Goal: Transaction & Acquisition: Purchase product/service

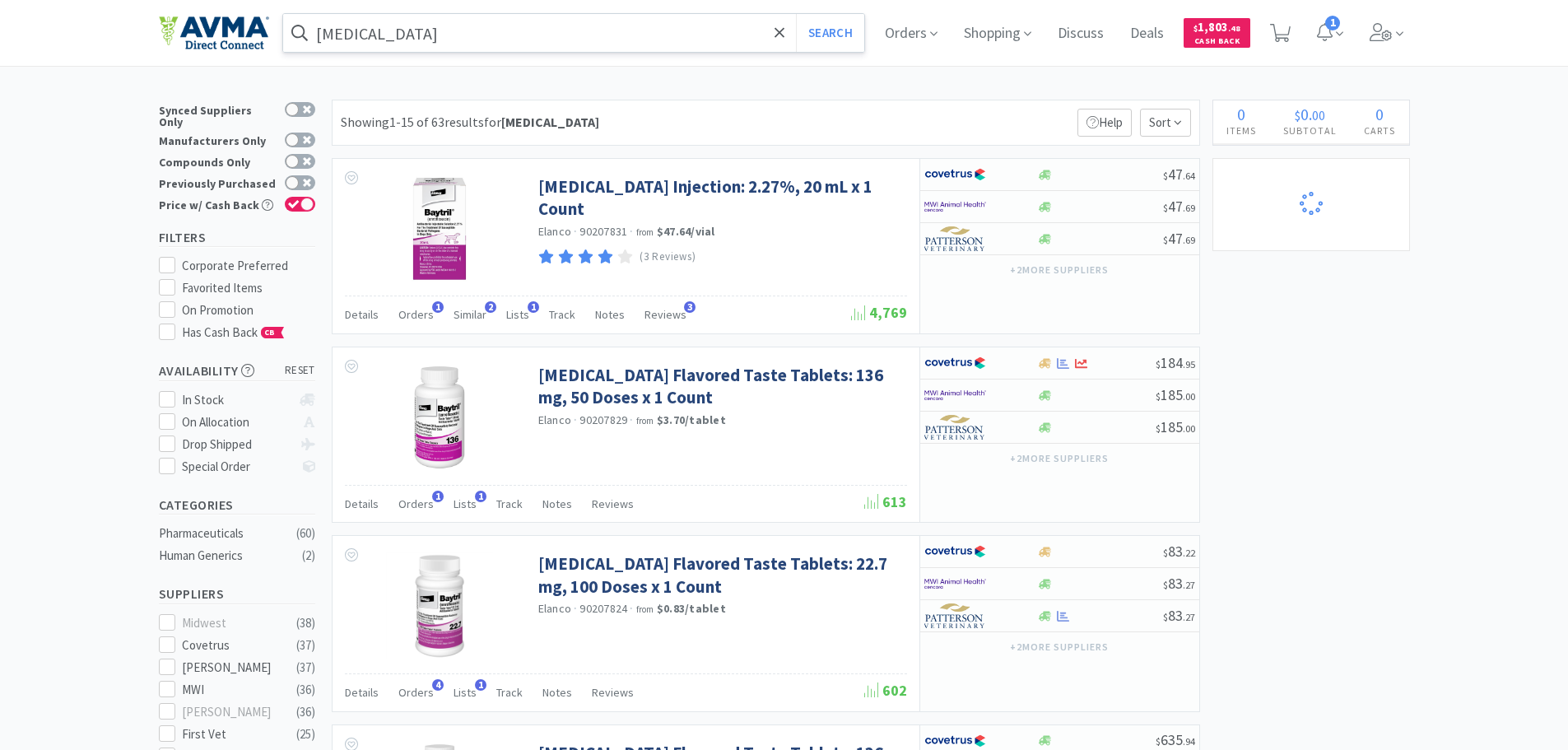
click at [333, 24] on input "[MEDICAL_DATA]" at bounding box center [573, 33] width 582 height 38
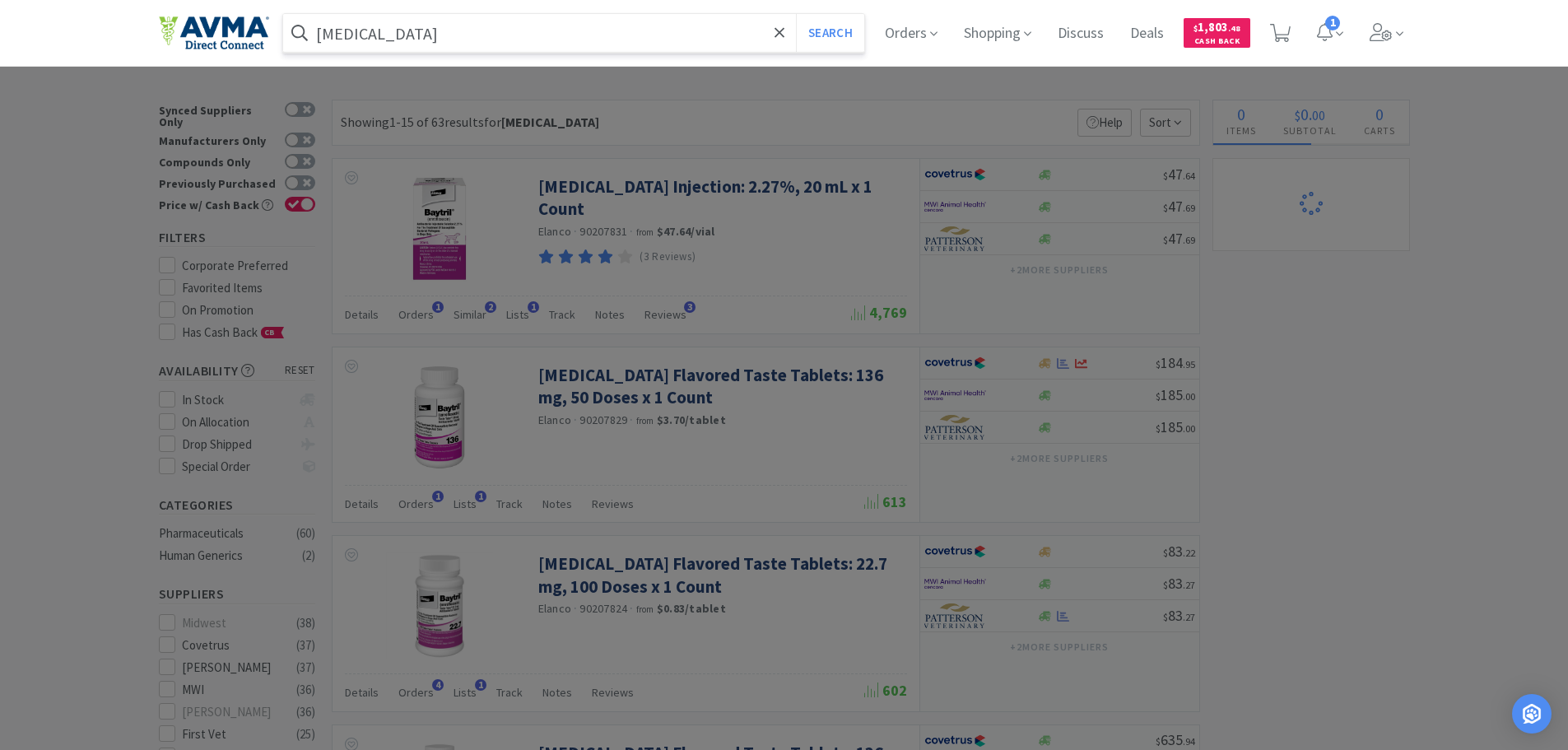
select select "10"
select select "5"
select select "3"
select select "7"
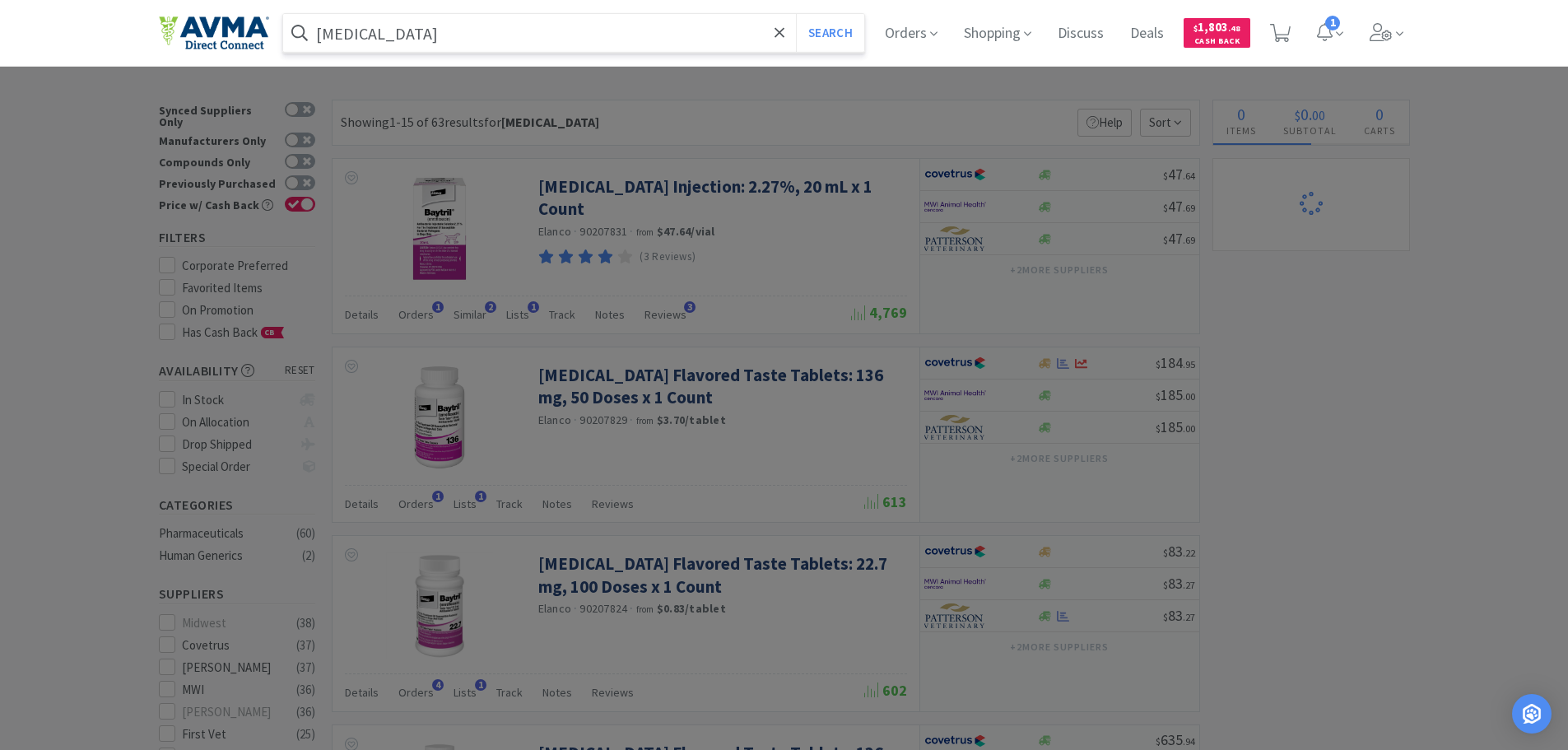
select select "1"
select select "9"
select select "1"
select select "4"
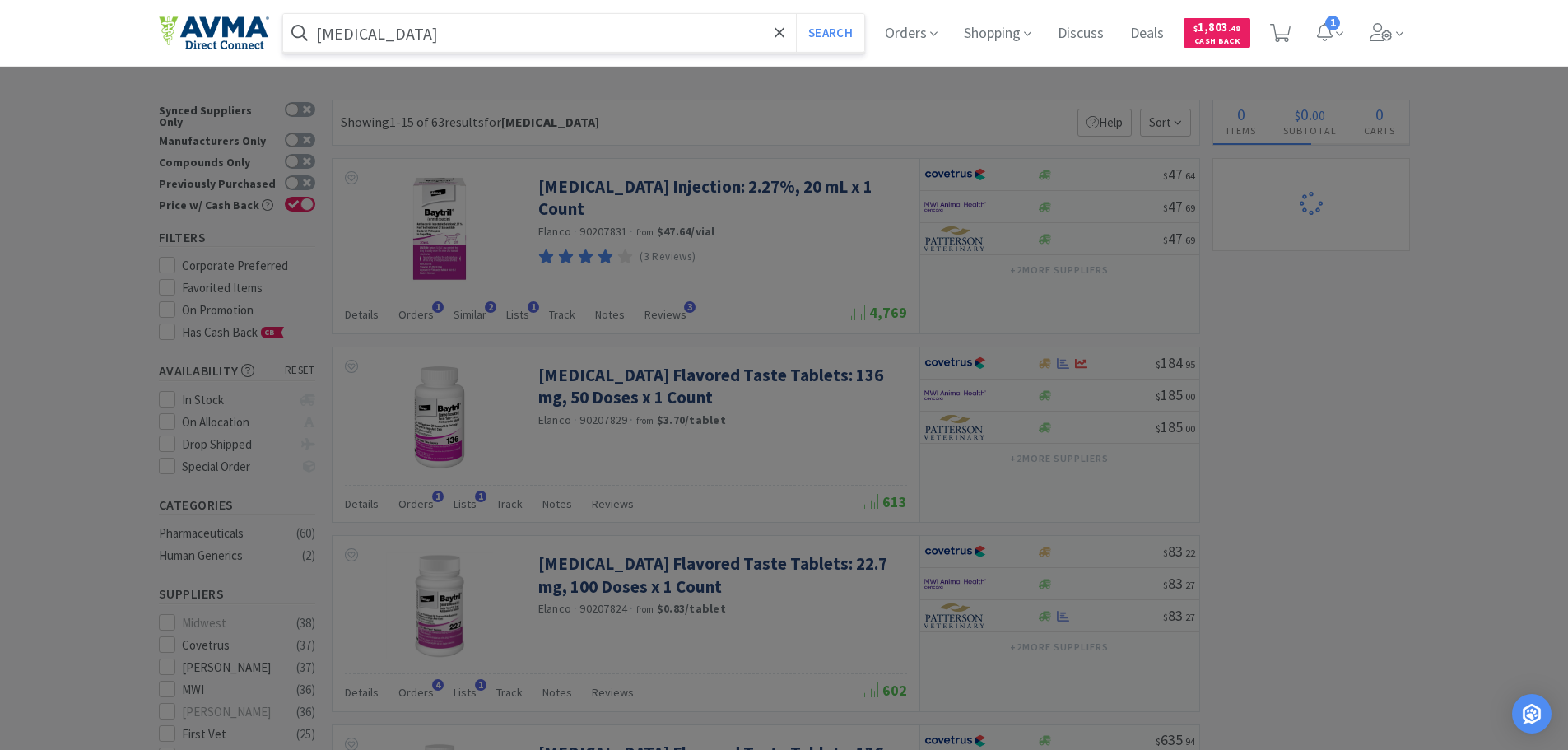
select select "1"
select select "12"
select select "1"
paste input "009945"
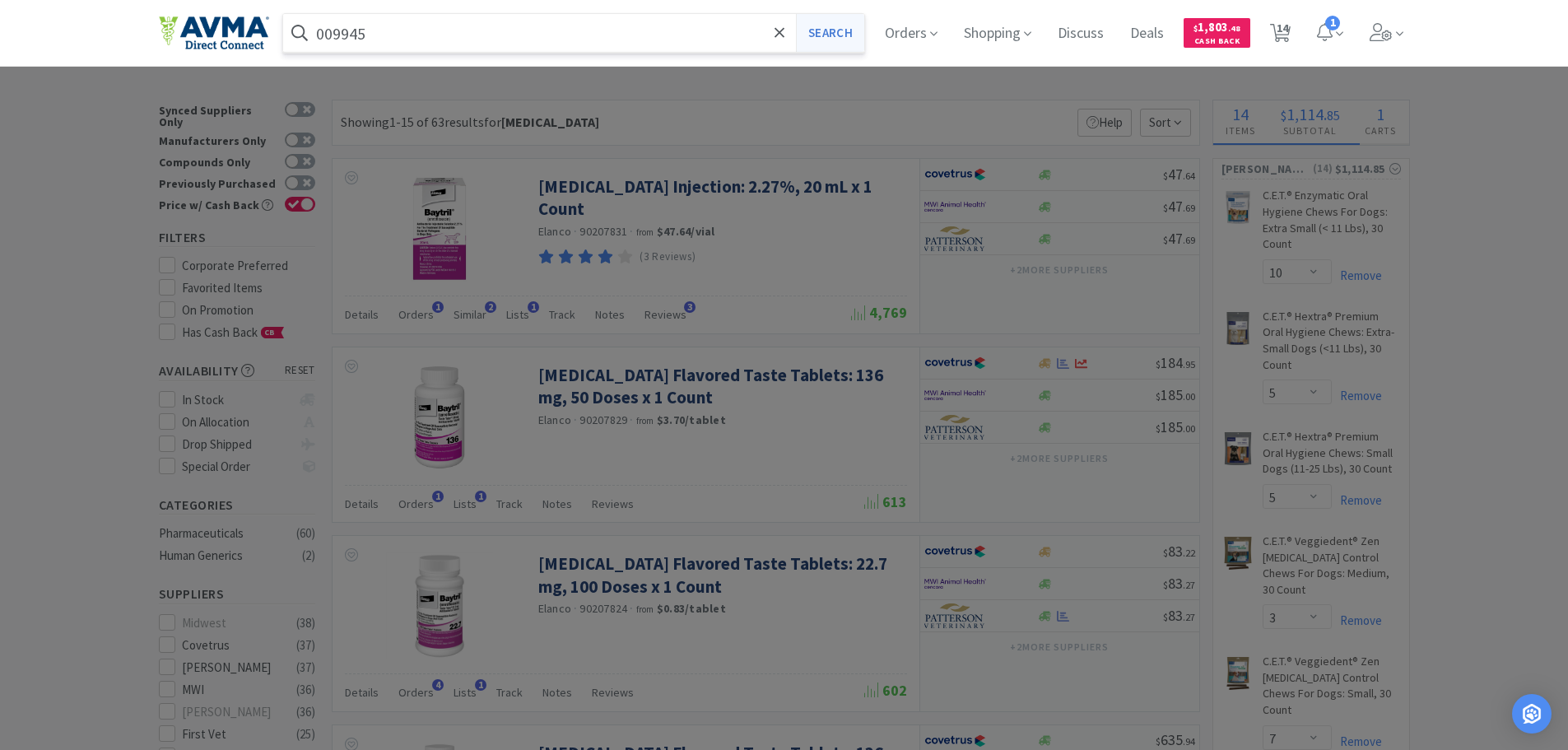
type input "009945"
click at [814, 27] on button "Search" at bounding box center [829, 33] width 68 height 38
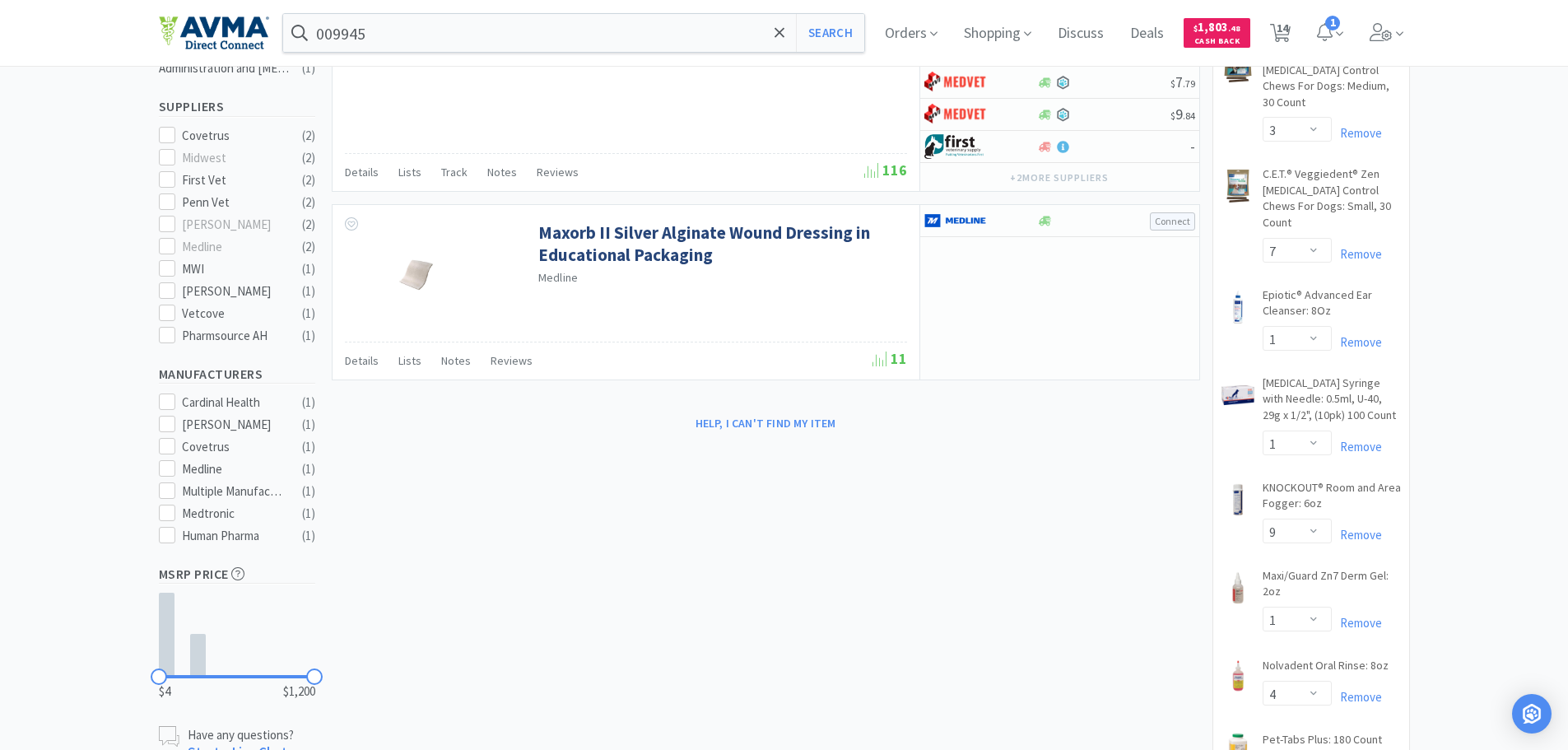
scroll to position [494, 0]
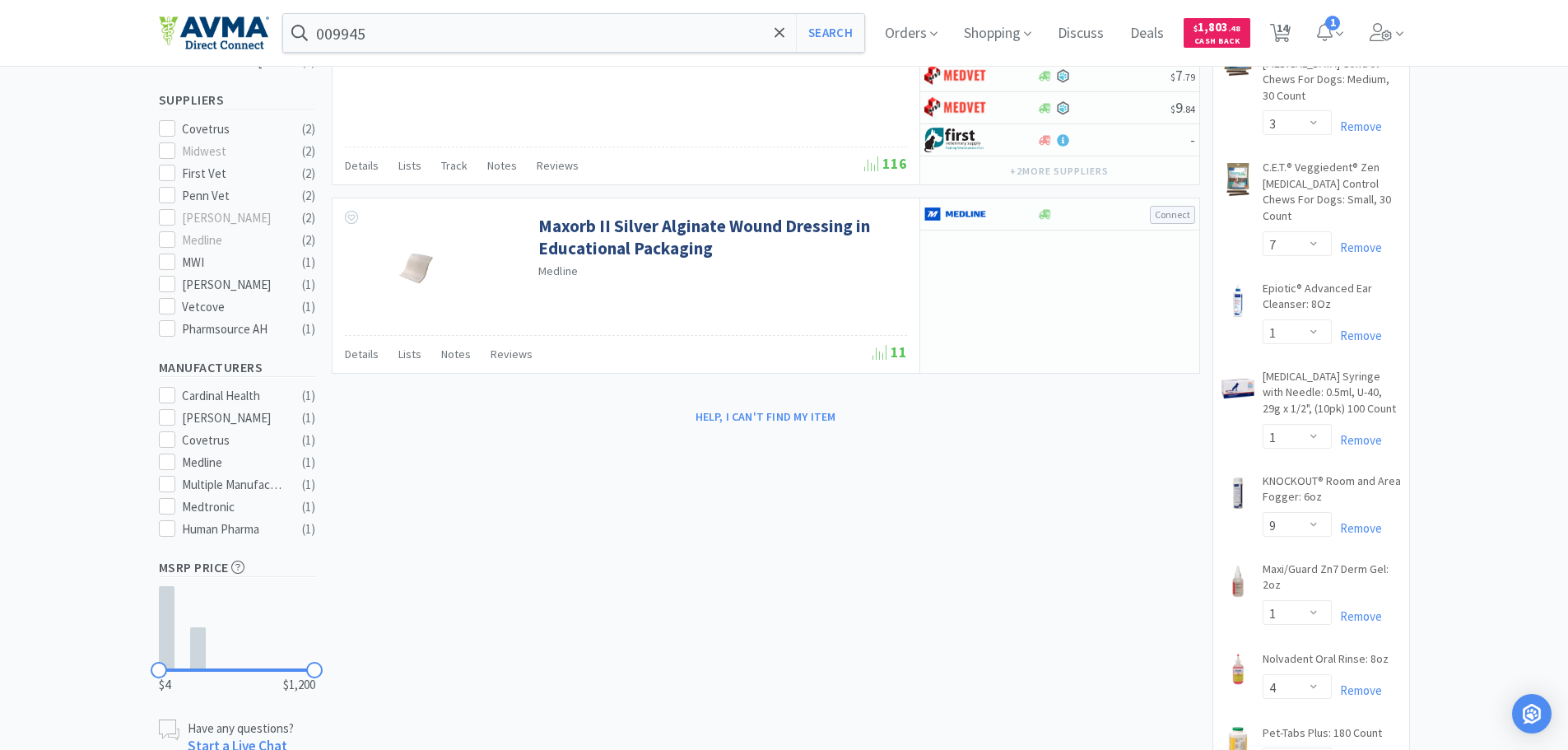
click at [1473, 334] on div "× Filter Results Synced Suppliers Only Manufacturers Only Compounds Only Previo…" at bounding box center [784, 348] width 1568 height 1485
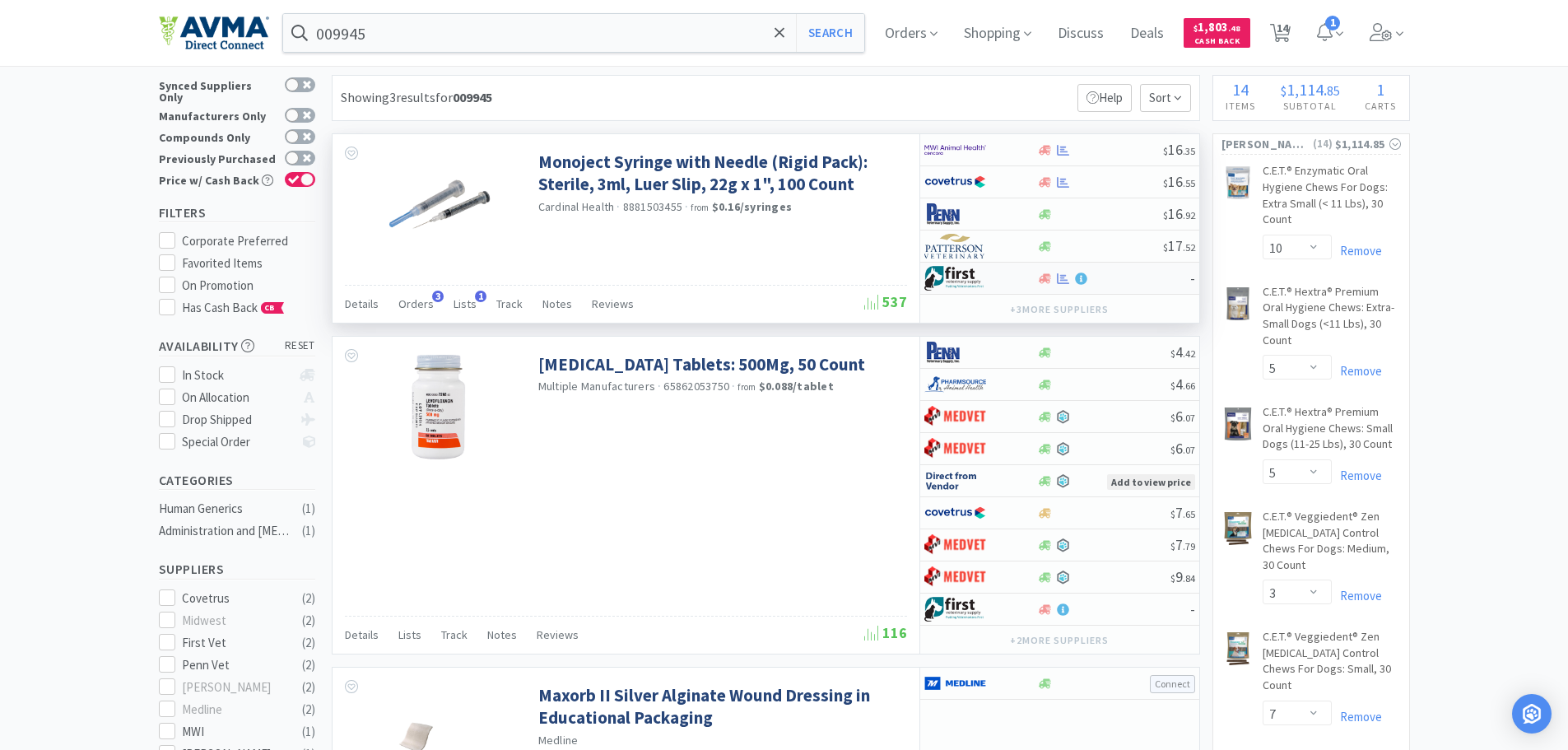
scroll to position [0, 0]
